Goal: Task Accomplishment & Management: Complete application form

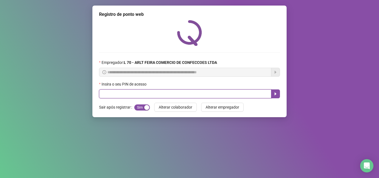
click at [136, 92] on input "text" at bounding box center [185, 93] width 172 height 9
type input "*****"
click at [273, 95] on button "button" at bounding box center [275, 93] width 9 height 9
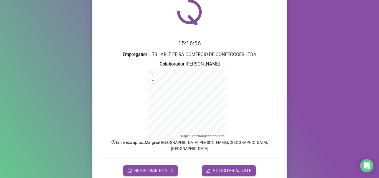
scroll to position [37, 0]
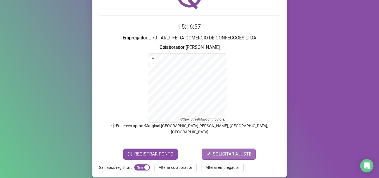
click at [223, 151] on span "SOLICITAR AJUSTE" at bounding box center [232, 154] width 39 height 7
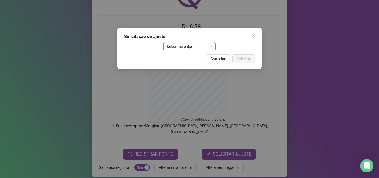
click at [211, 46] on span "Selecione o tipo" at bounding box center [190, 46] width 46 height 8
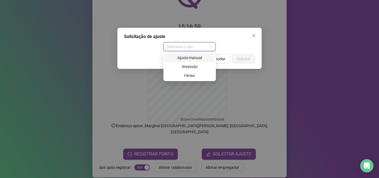
click at [197, 56] on div "Ajuste manual" at bounding box center [190, 58] width 44 height 6
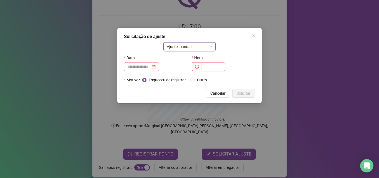
click at [212, 70] on input "text" at bounding box center [213, 66] width 23 height 9
click at [156, 66] on div at bounding box center [141, 67] width 28 height 6
type input "*****"
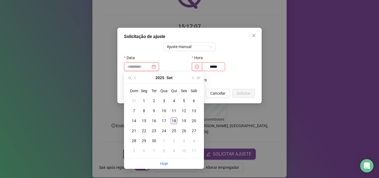
type input "**********"
click at [172, 121] on div "18" at bounding box center [174, 120] width 7 height 7
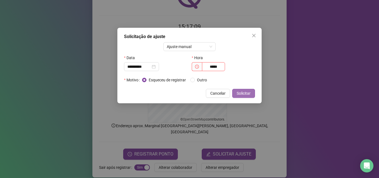
click at [241, 94] on span "Solicitar" at bounding box center [244, 93] width 14 height 6
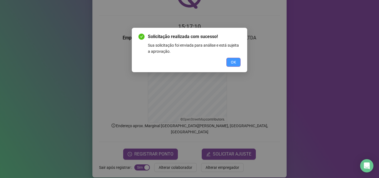
click at [228, 61] on button "OK" at bounding box center [234, 62] width 14 height 9
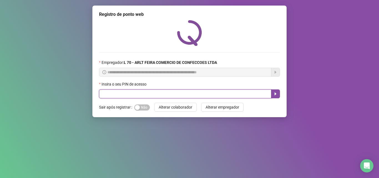
click at [108, 97] on input "text" at bounding box center [185, 93] width 172 height 9
type input "*****"
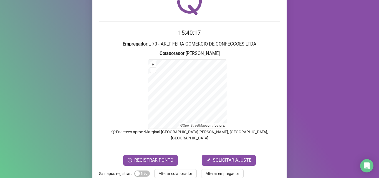
scroll to position [37, 0]
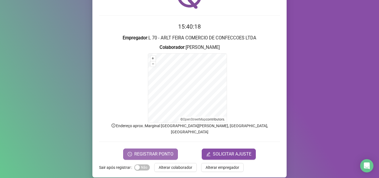
click at [135, 151] on span "REGISTRAR PONTO" at bounding box center [153, 154] width 39 height 7
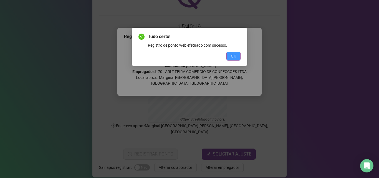
click at [237, 56] on button "OK" at bounding box center [234, 56] width 14 height 9
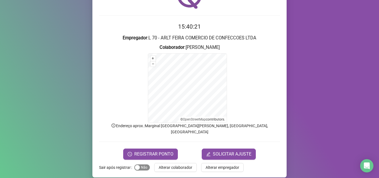
click at [139, 164] on span "Sim Não" at bounding box center [142, 167] width 16 height 6
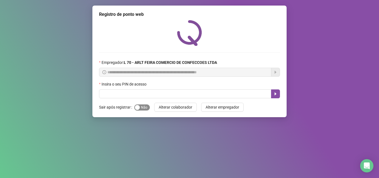
click at [145, 106] on span "Sim Não" at bounding box center [142, 107] width 16 height 6
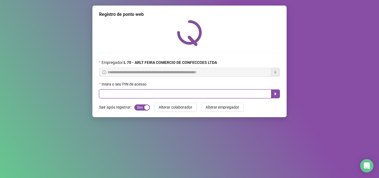
click at [148, 94] on input "text" at bounding box center [185, 93] width 172 height 9
type input "*****"
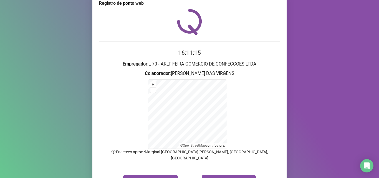
scroll to position [22, 0]
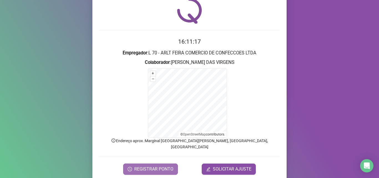
click at [135, 166] on span "REGISTRAR PONTO" at bounding box center [153, 169] width 39 height 7
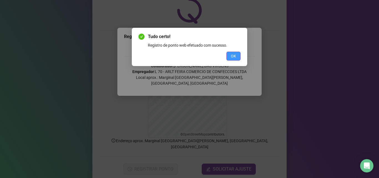
click at [229, 58] on button "OK" at bounding box center [234, 56] width 14 height 9
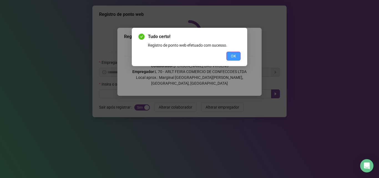
scroll to position [0, 0]
